Goal: Task Accomplishment & Management: Use online tool/utility

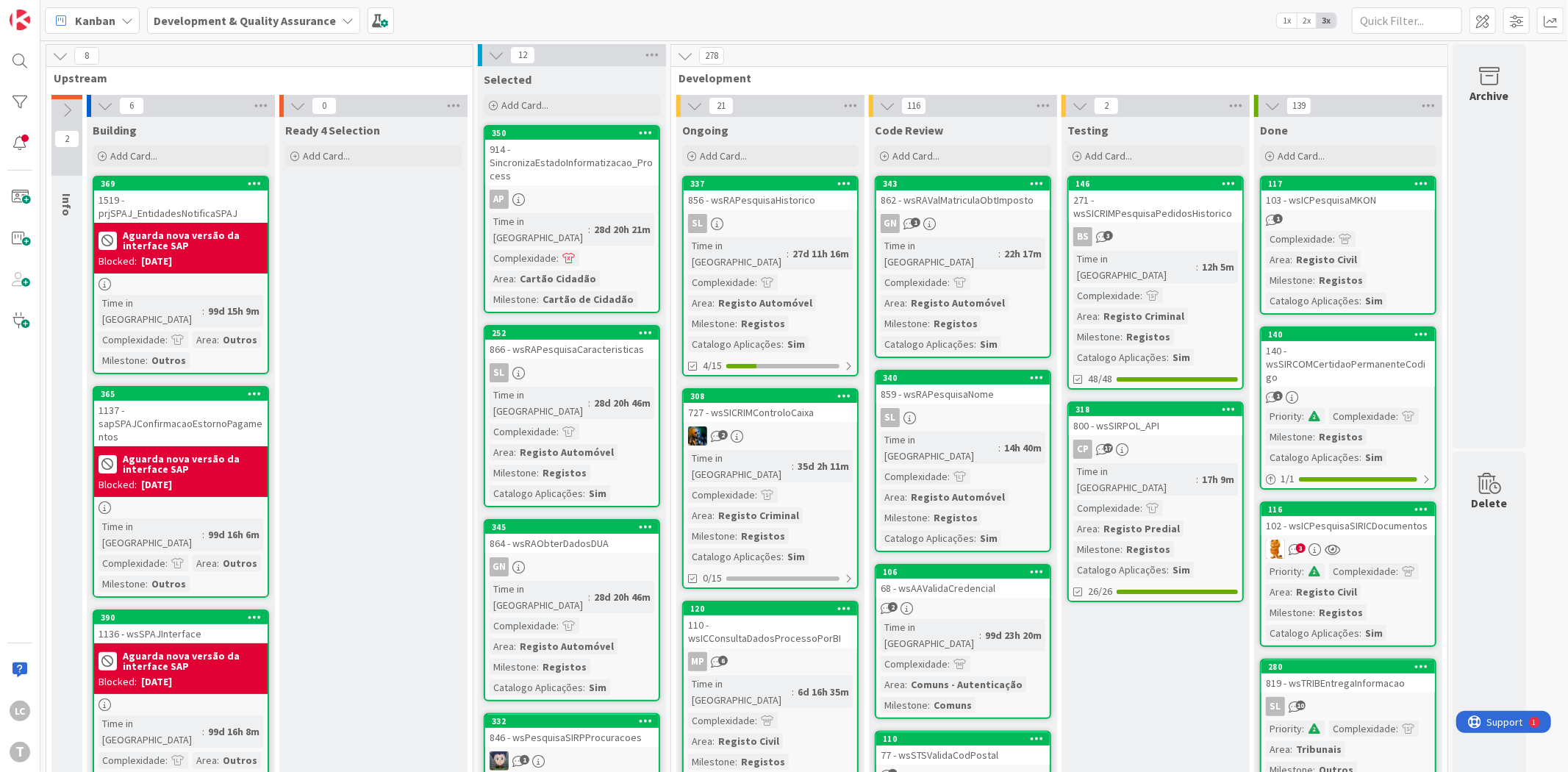
click at [31, 90] on div at bounding box center [19, 102] width 29 height 29
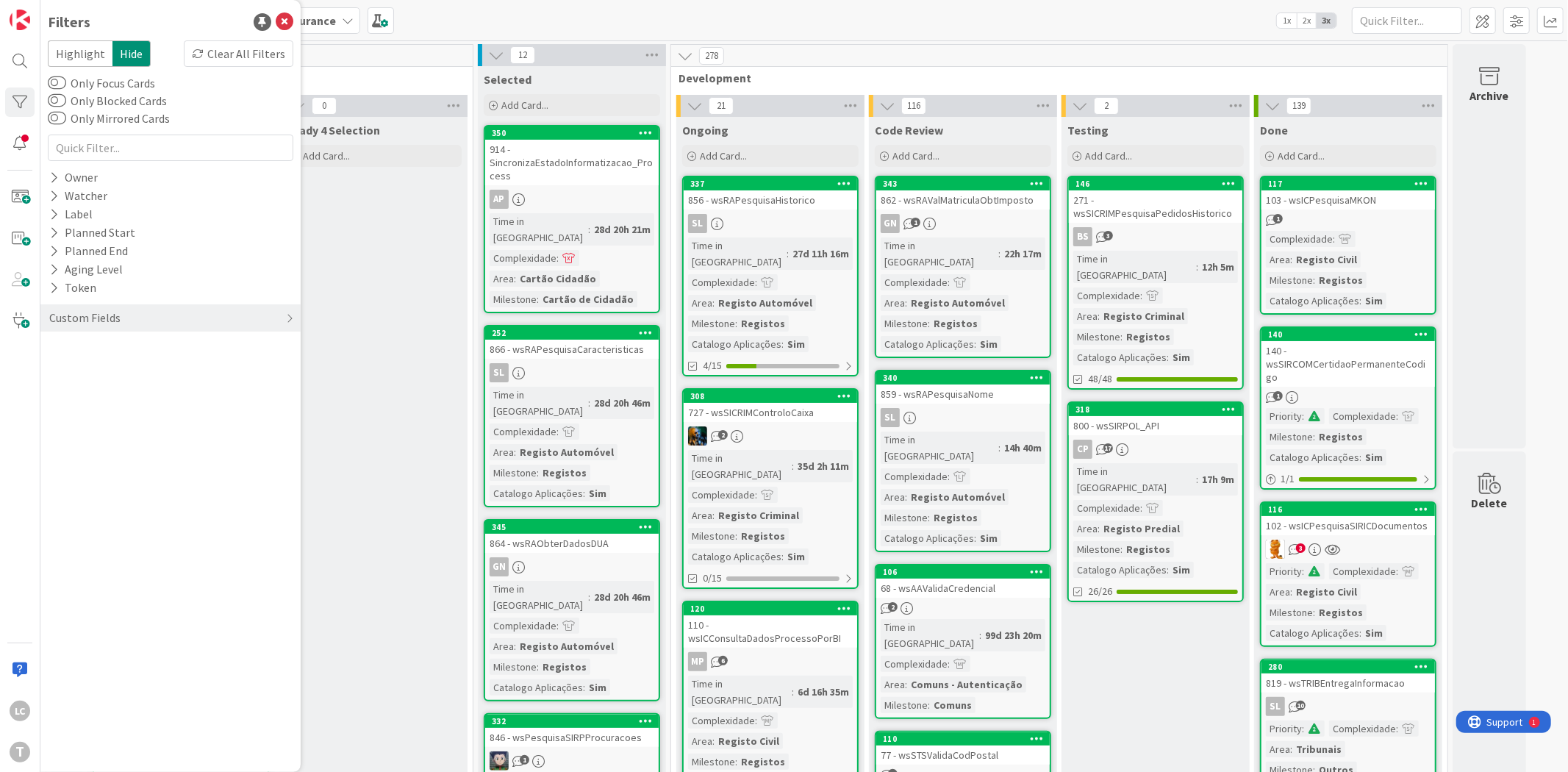
click at [150, 332] on div "Custom Fields" at bounding box center [170, 317] width 245 height 42
click at [136, 322] on div "Custom Fields" at bounding box center [170, 318] width 260 height 27
click at [103, 346] on div "Priority" at bounding box center [170, 348] width 260 height 19
click at [103, 366] on span "Critical" at bounding box center [96, 371] width 55 height 19
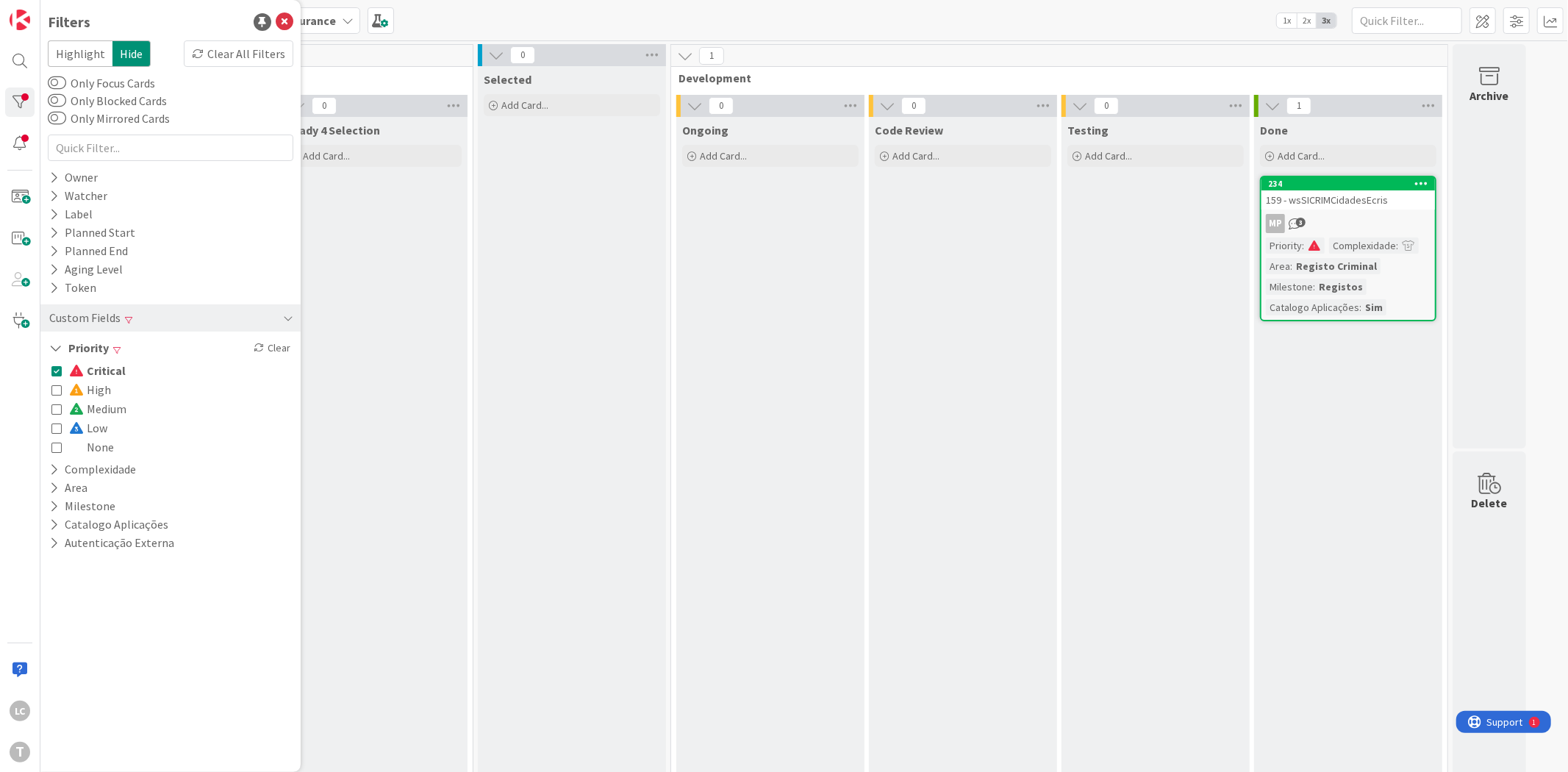
click at [103, 366] on span "Critical" at bounding box center [97, 371] width 57 height 19
